Goal: Find specific fact: Find specific fact

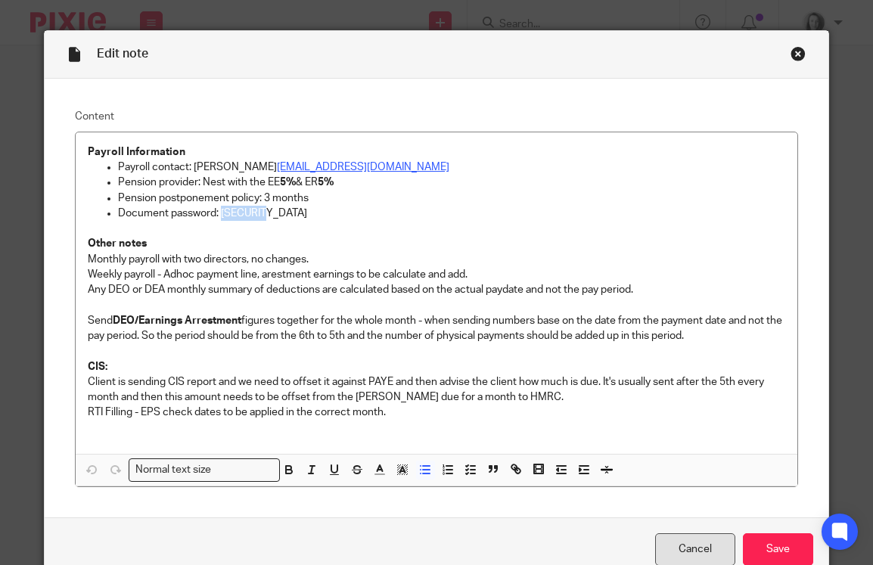
click at [703, 549] on link "Cancel" at bounding box center [695, 549] width 80 height 33
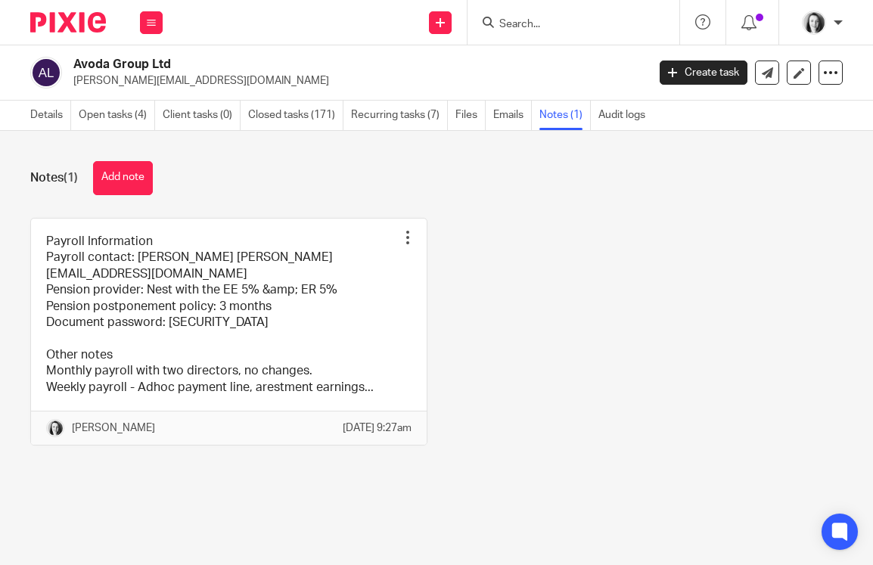
click at [514, 25] on input "Search" at bounding box center [566, 25] width 136 height 14
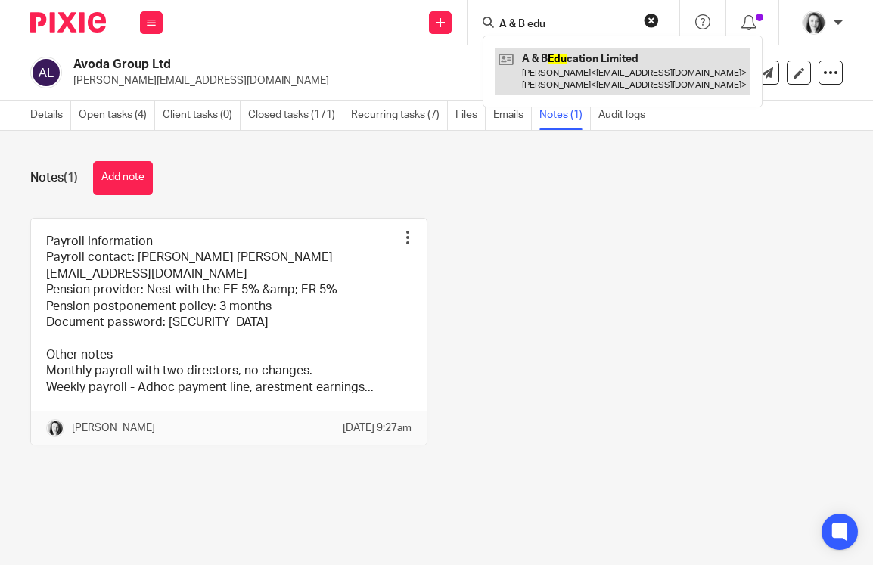
type input "A & B edu"
click at [567, 57] on link at bounding box center [623, 71] width 256 height 47
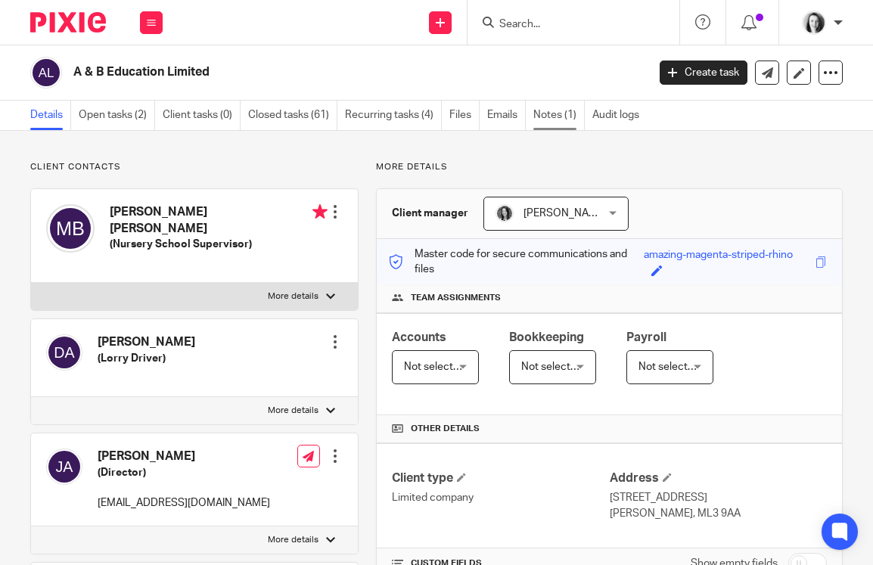
click at [551, 120] on link "Notes (1)" at bounding box center [558, 116] width 51 height 30
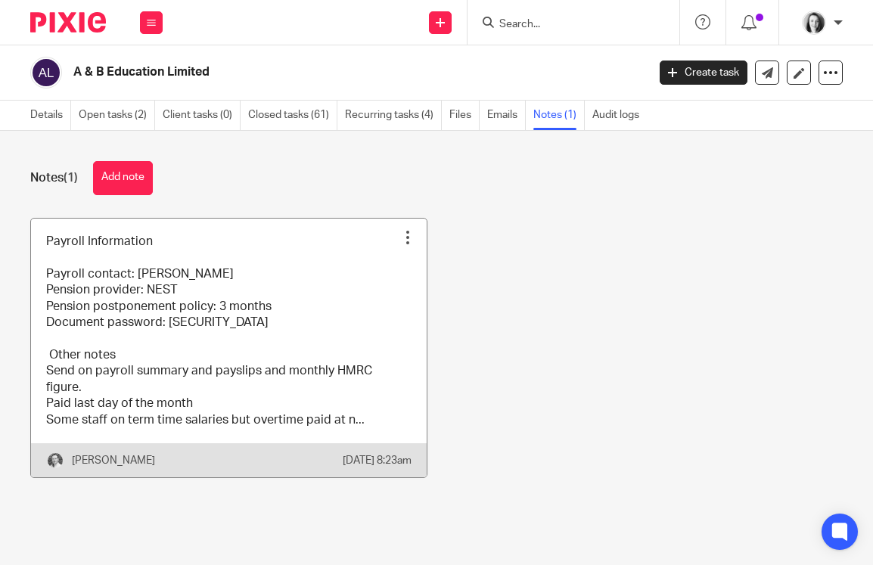
click at [307, 328] on link at bounding box center [229, 348] width 396 height 259
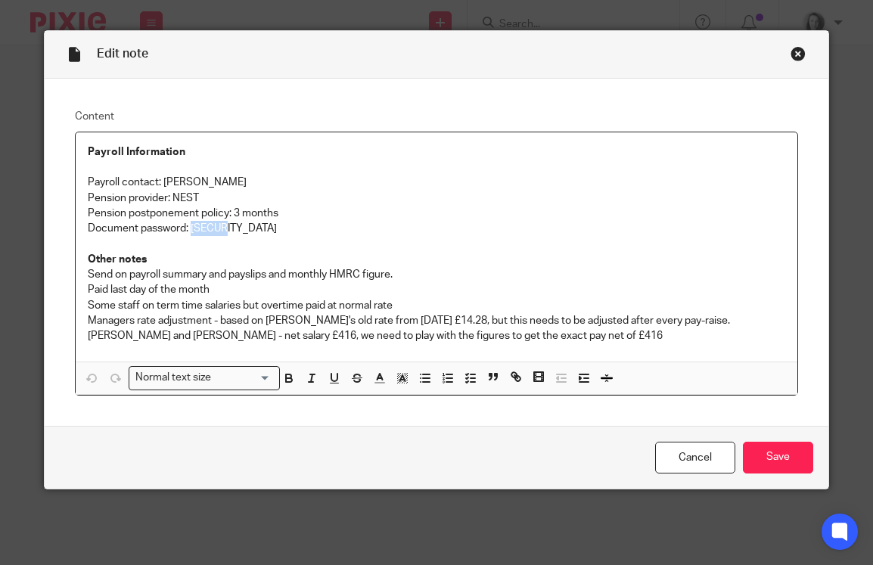
drag, startPoint x: 228, startPoint y: 234, endPoint x: 192, endPoint y: 231, distance: 35.7
click at [192, 232] on p "Document password: ABE123" at bounding box center [437, 228] width 698 height 15
copy p "ABE123"
